Goal: Navigation & Orientation: Find specific page/section

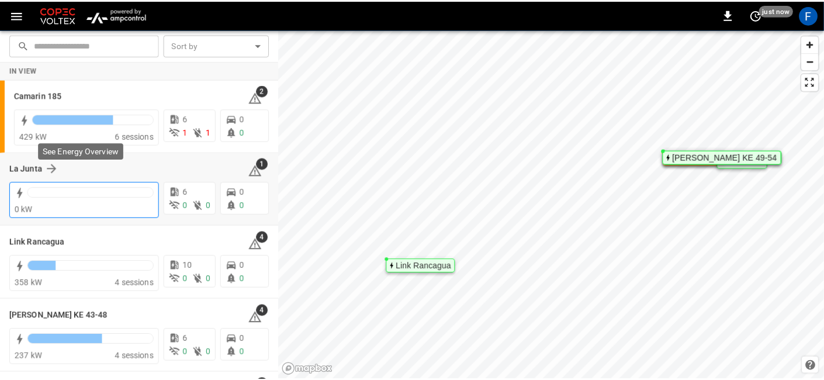
scroll to position [67, 0]
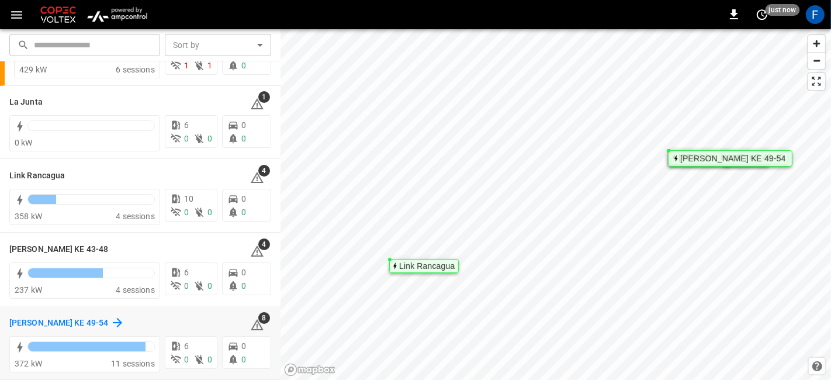
click at [16, 317] on h6 "[PERSON_NAME] KE 49-54" at bounding box center [58, 323] width 99 height 13
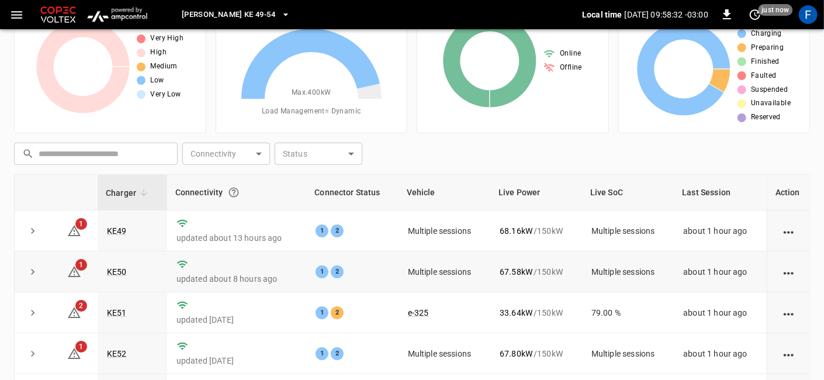
scroll to position [164, 0]
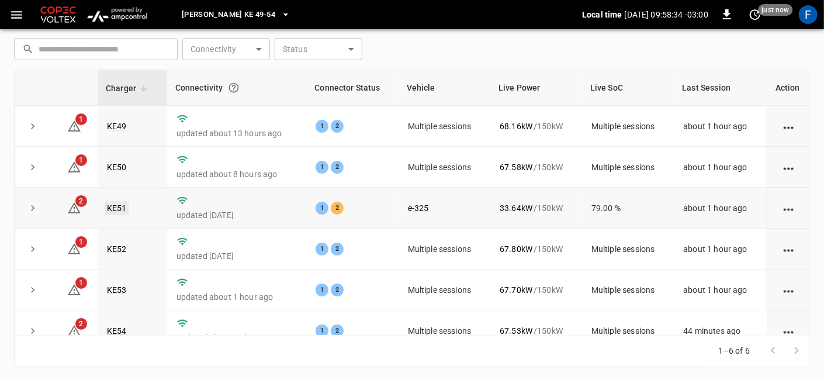
click at [116, 204] on link "KE51" at bounding box center [117, 208] width 25 height 14
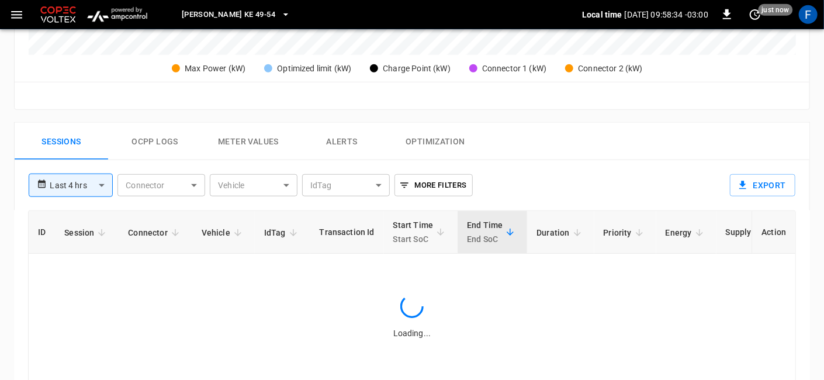
scroll to position [522, 0]
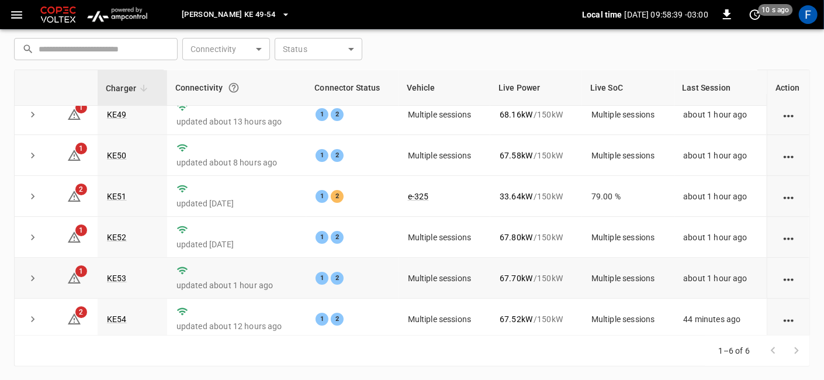
scroll to position [15, 0]
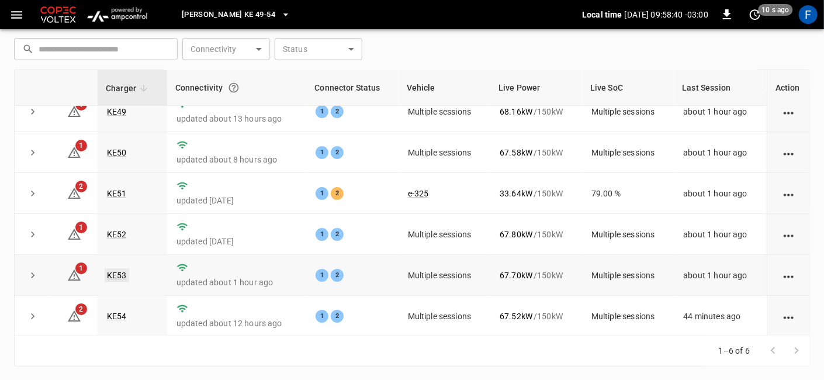
click at [118, 276] on link "KE53" at bounding box center [117, 275] width 25 height 14
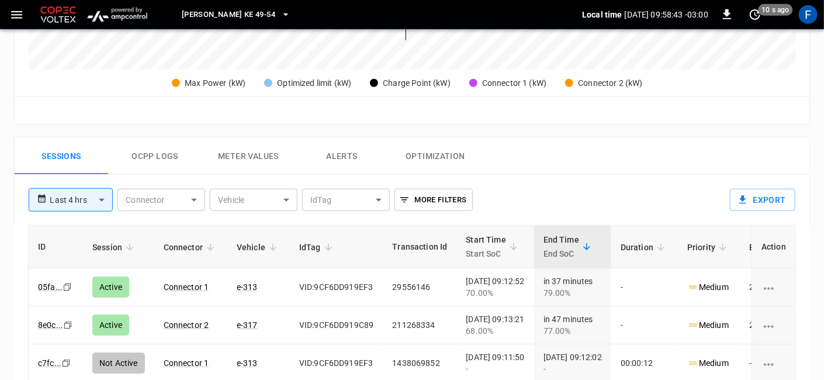
scroll to position [519, 0]
